Goal: Information Seeking & Learning: Check status

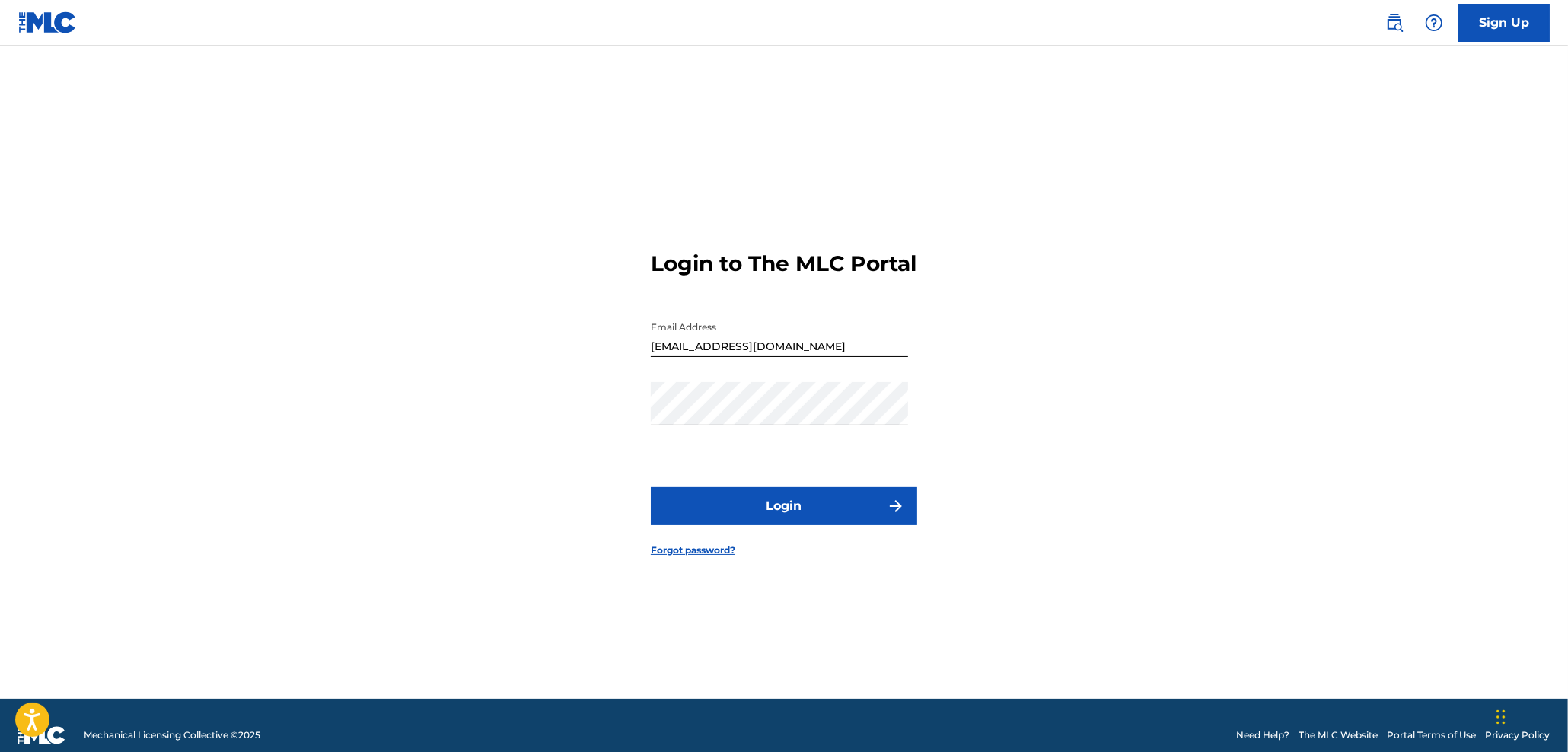
click at [811, 517] on button "Login" at bounding box center [784, 506] width 267 height 38
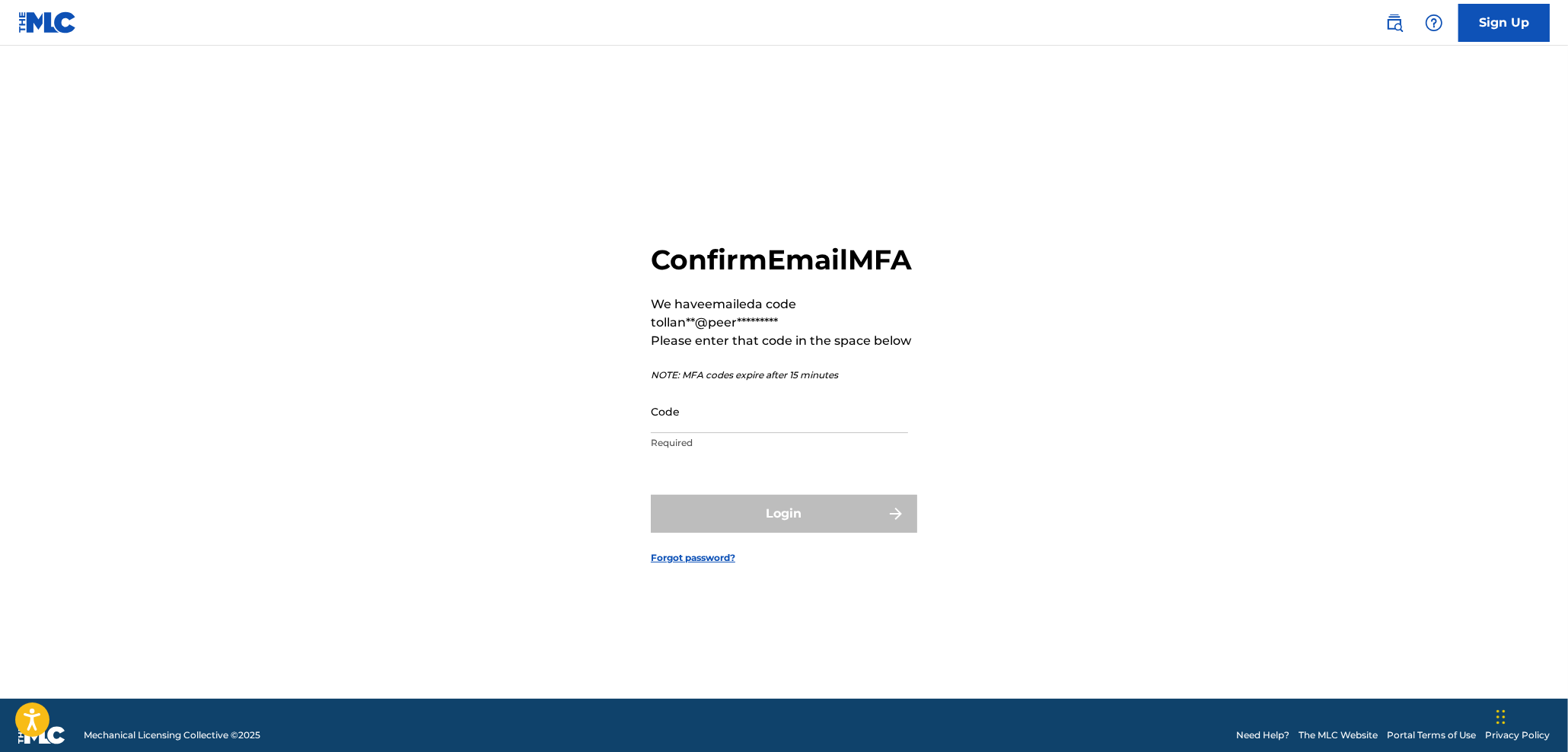
click at [734, 433] on input "Code" at bounding box center [779, 411] width 257 height 44
click at [726, 433] on input "Code" at bounding box center [779, 411] width 257 height 44
paste input "314224"
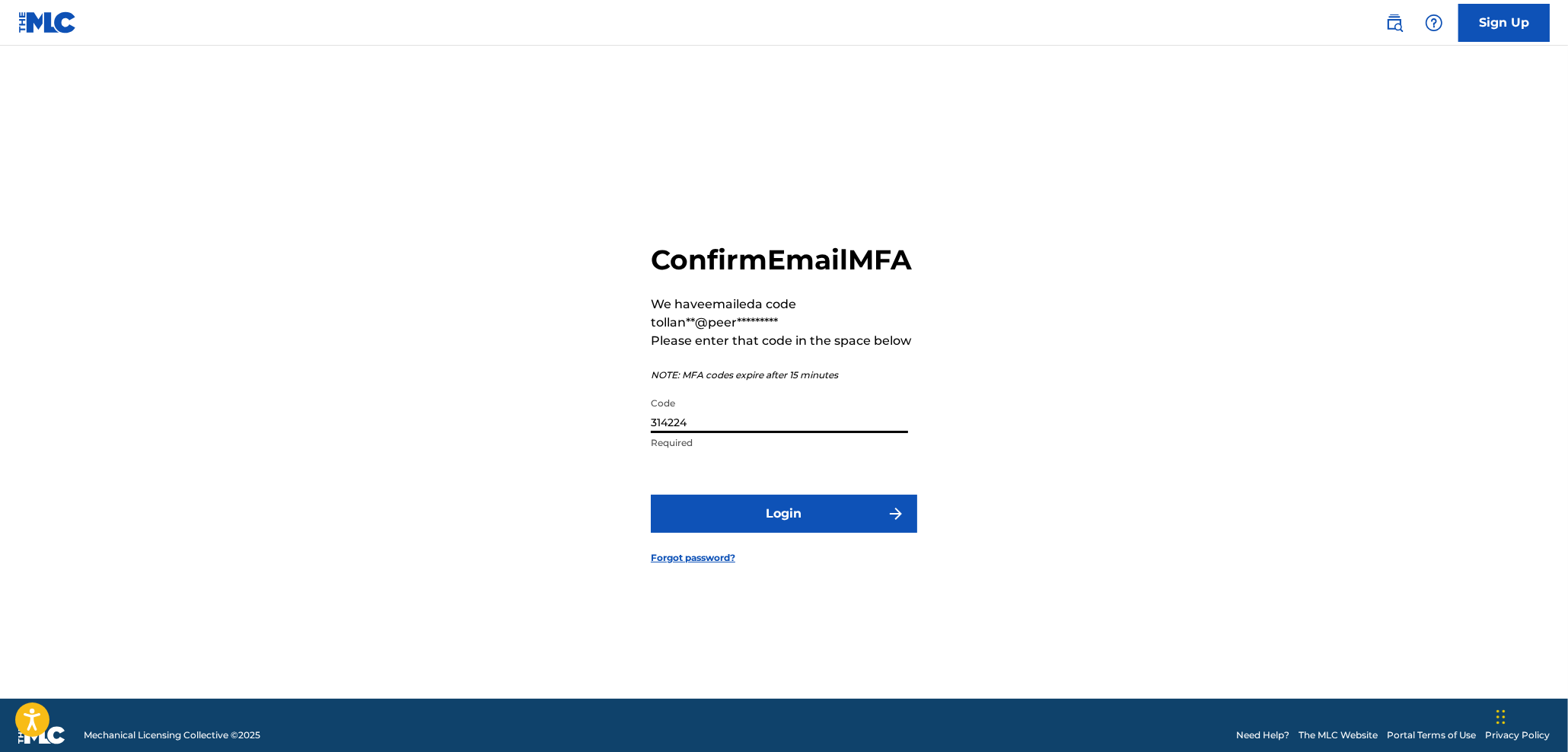
type input "314224"
click at [788, 530] on button "Login" at bounding box center [784, 514] width 267 height 38
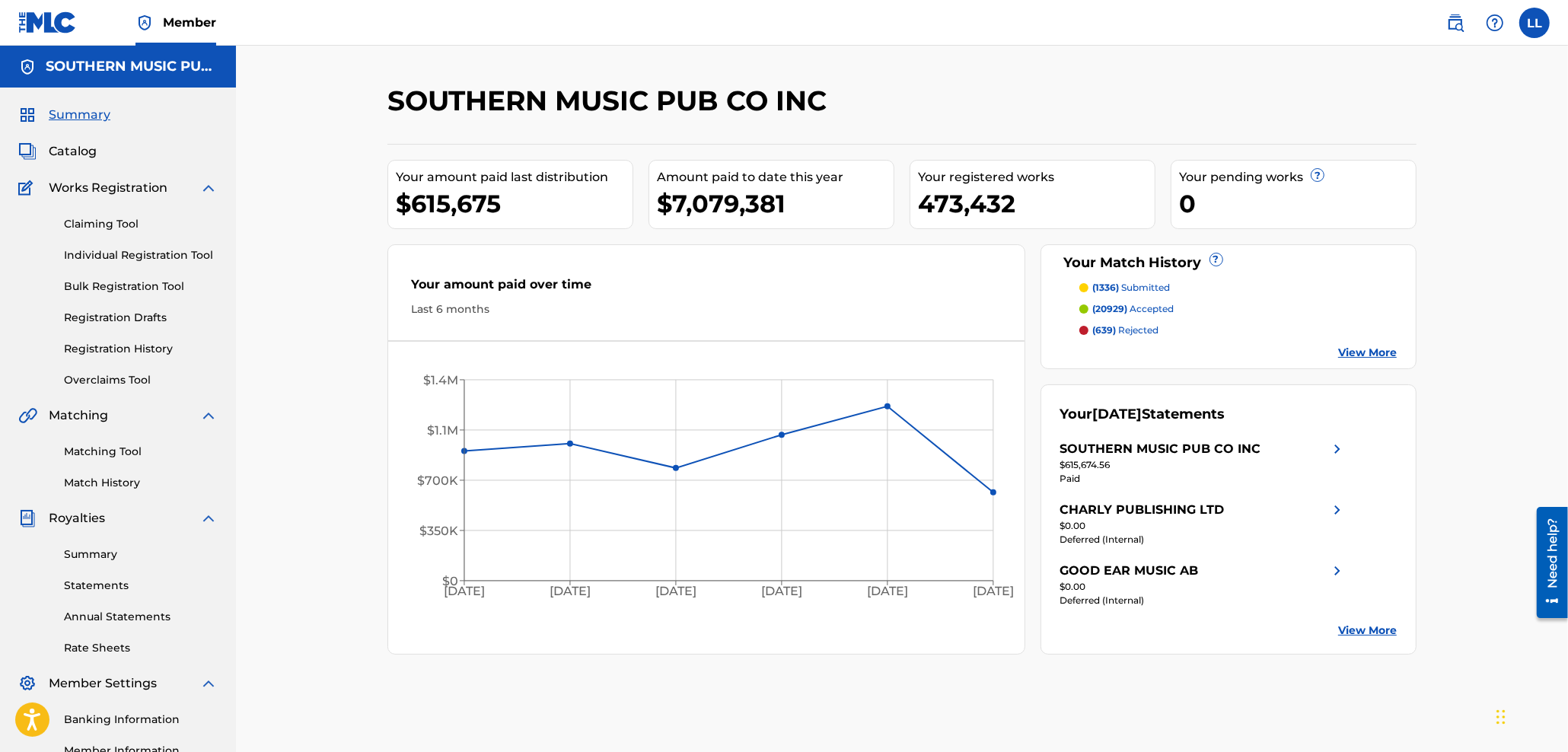
click at [97, 557] on link "Summary" at bounding box center [141, 554] width 154 height 16
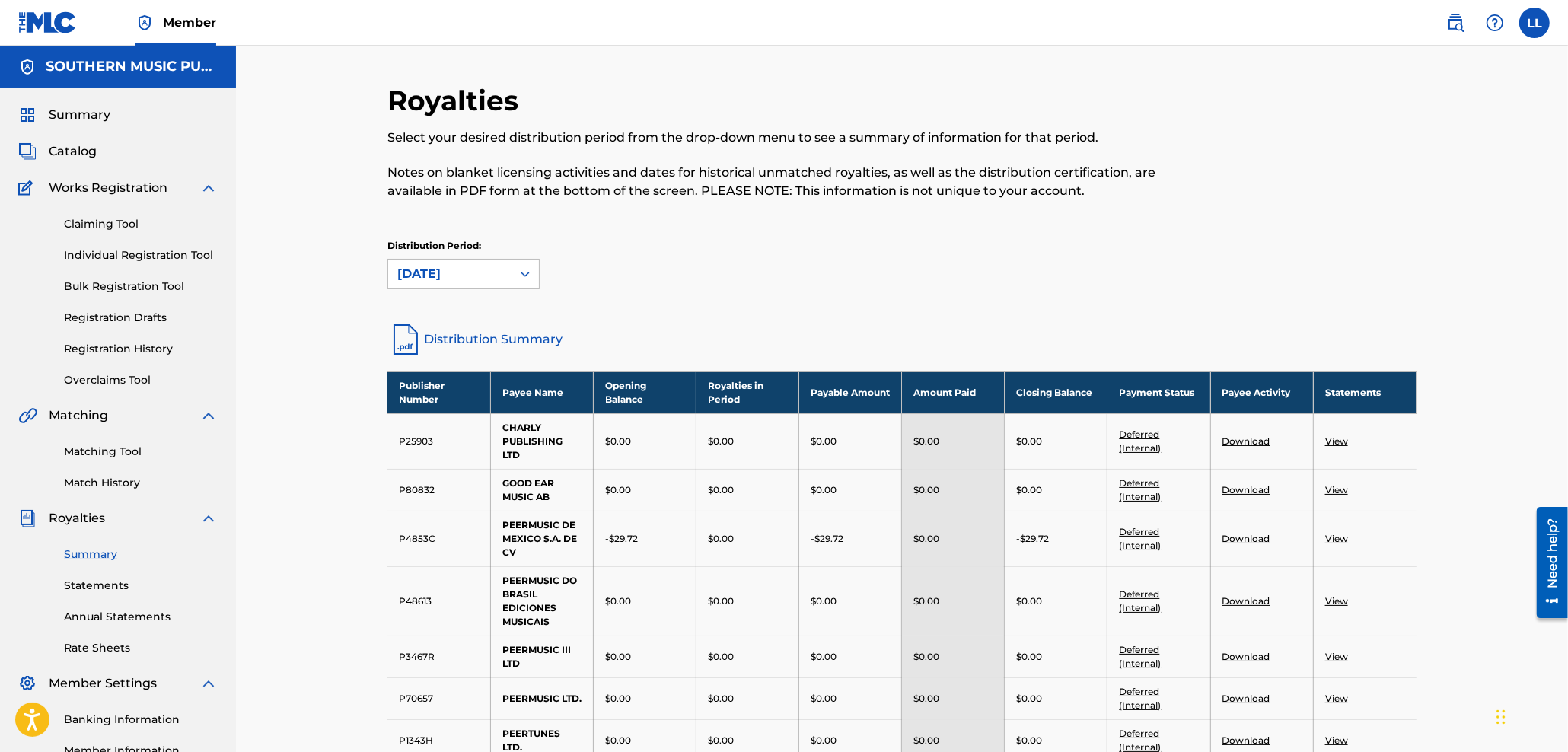
click at [93, 587] on link "Statements" at bounding box center [141, 585] width 154 height 16
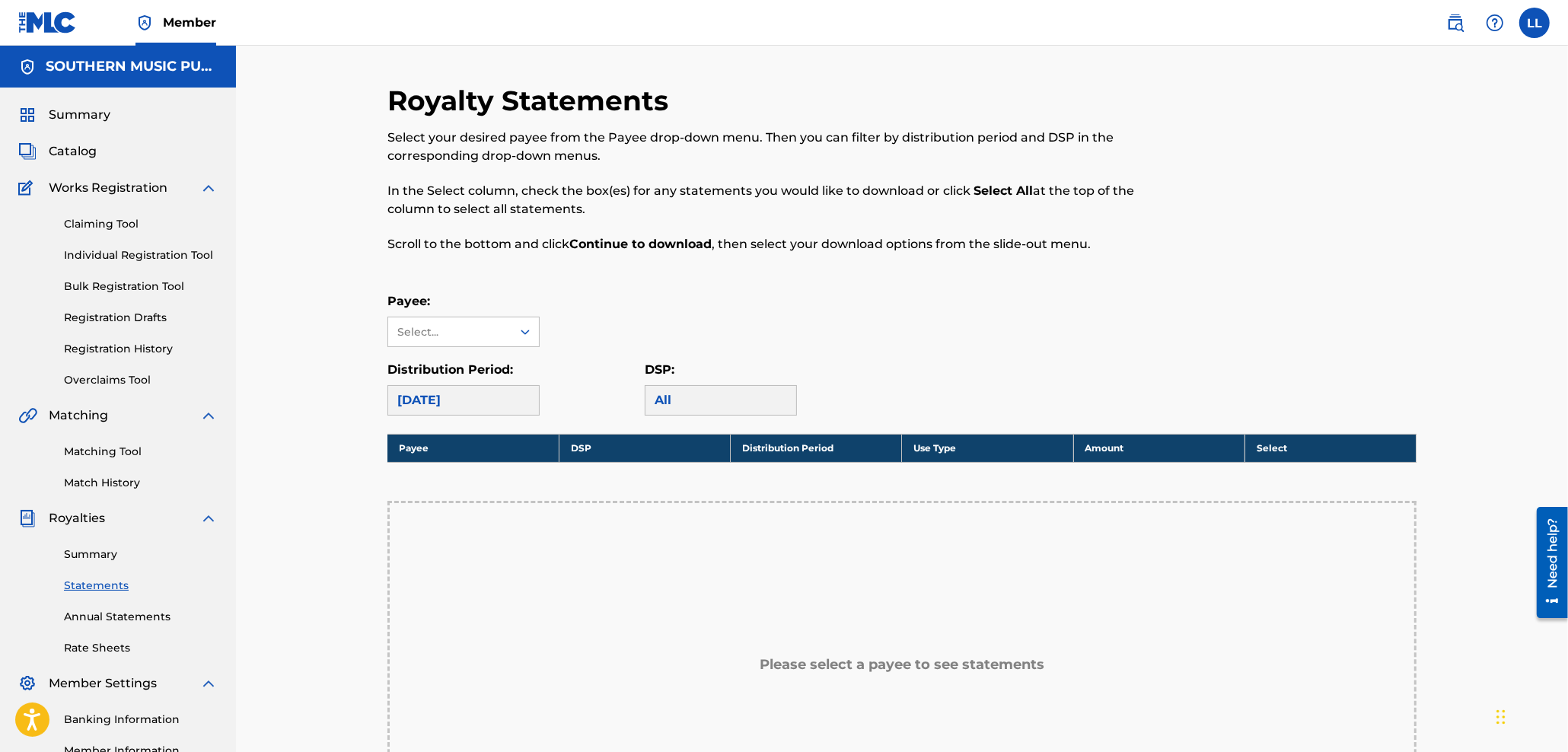
click at [109, 614] on link "Annual Statements" at bounding box center [141, 617] width 154 height 16
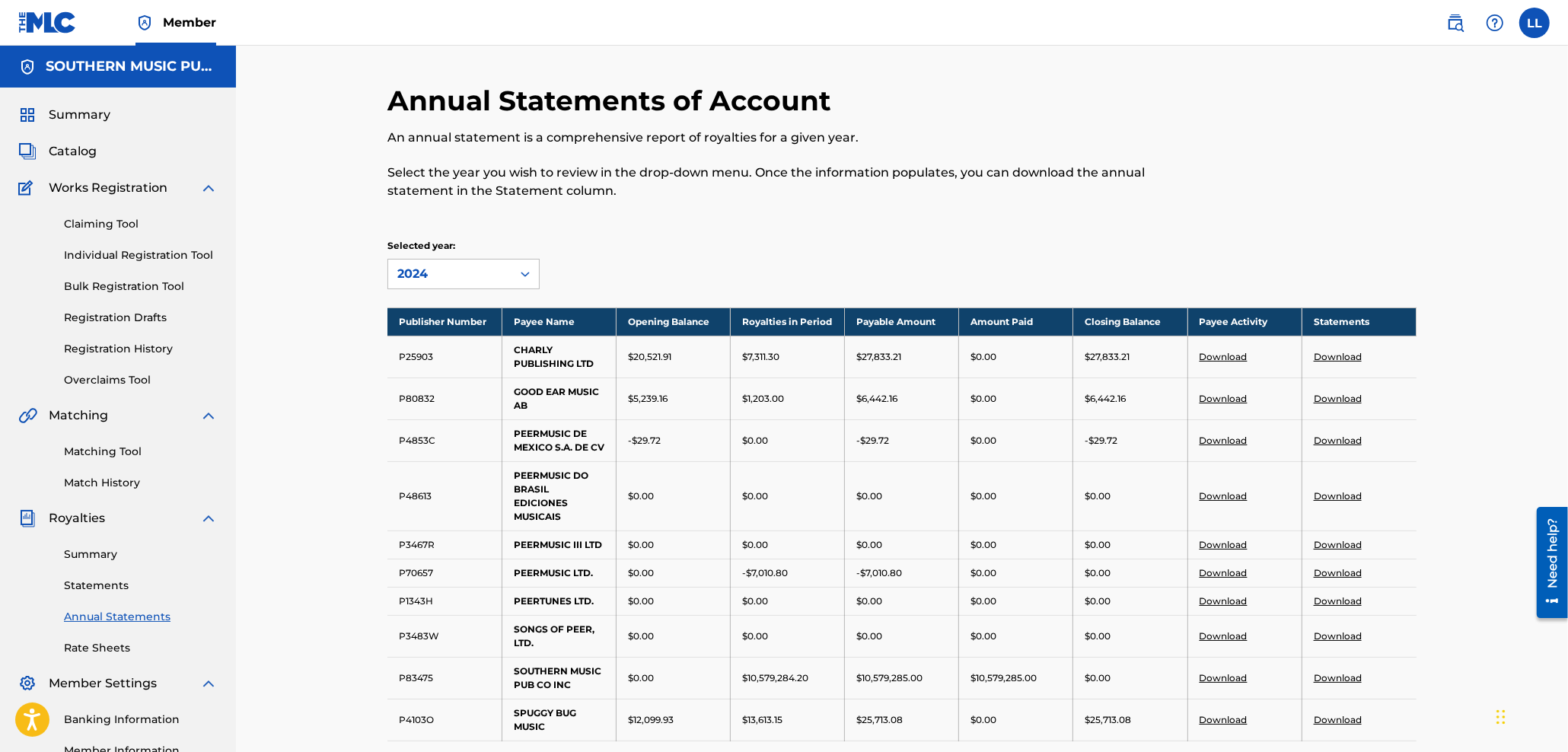
scroll to position [163, 0]
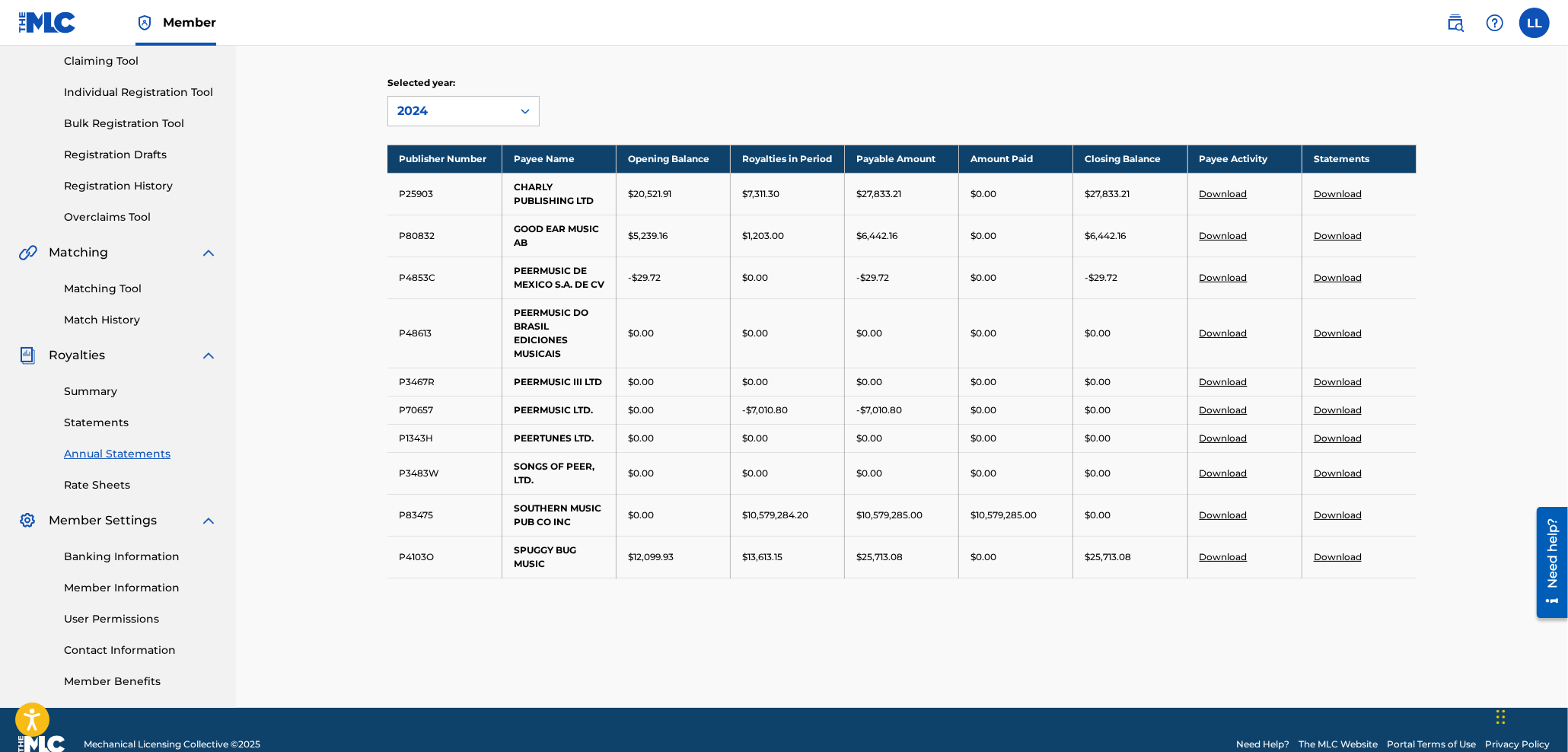
click at [97, 483] on link "Rate Sheets" at bounding box center [141, 485] width 154 height 16
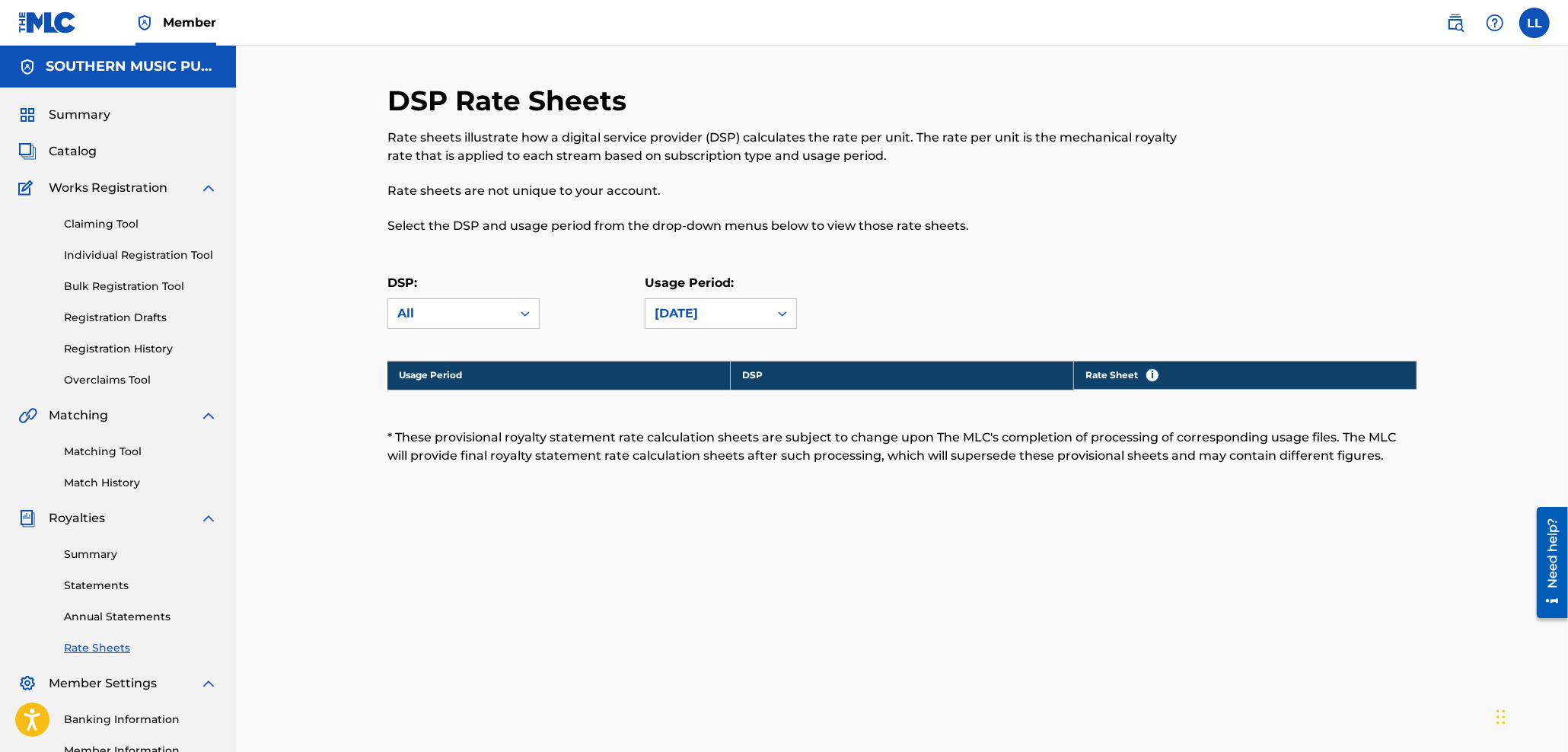
click at [91, 118] on span "Summary" at bounding box center [80, 115] width 62 height 19
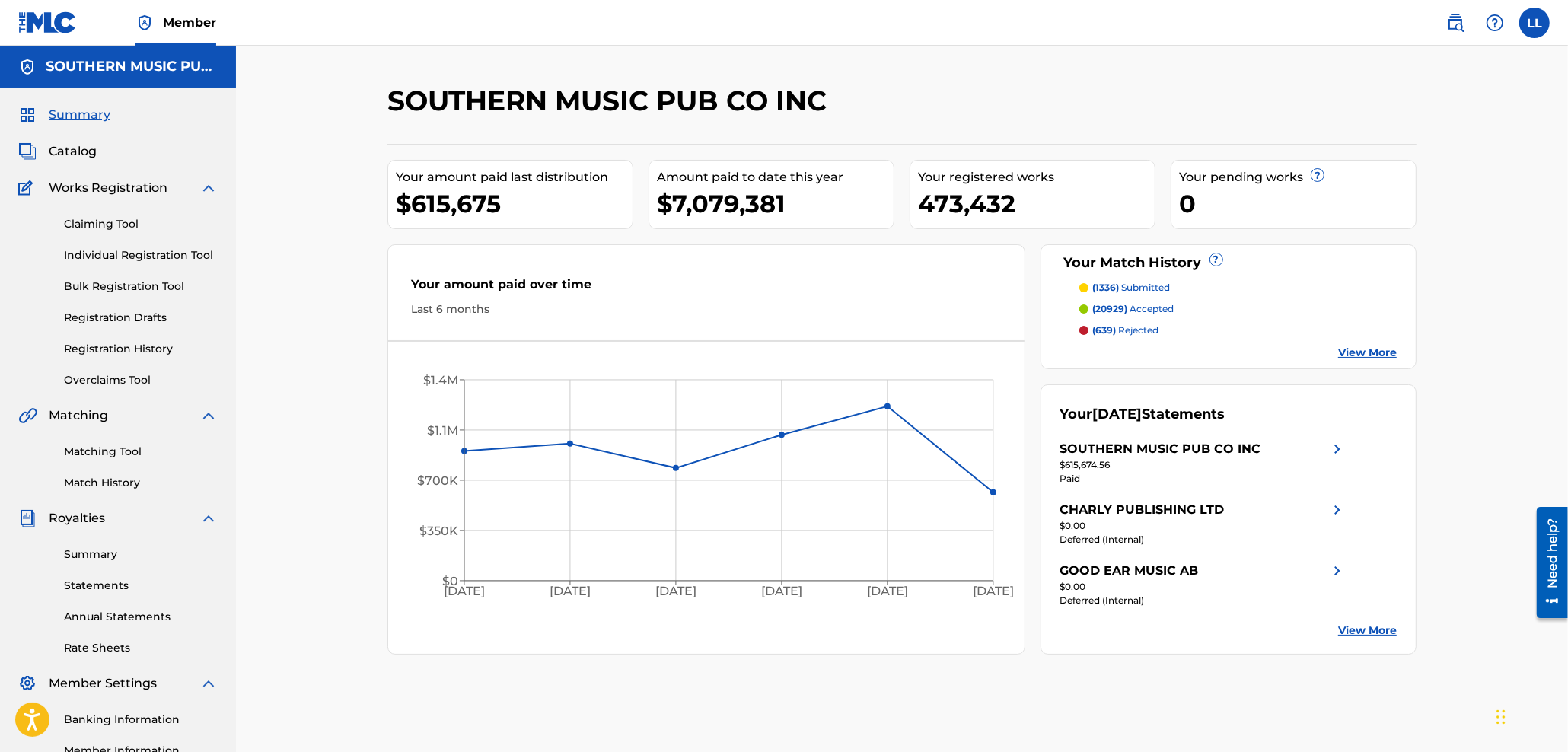
click at [83, 550] on link "Summary" at bounding box center [141, 554] width 154 height 16
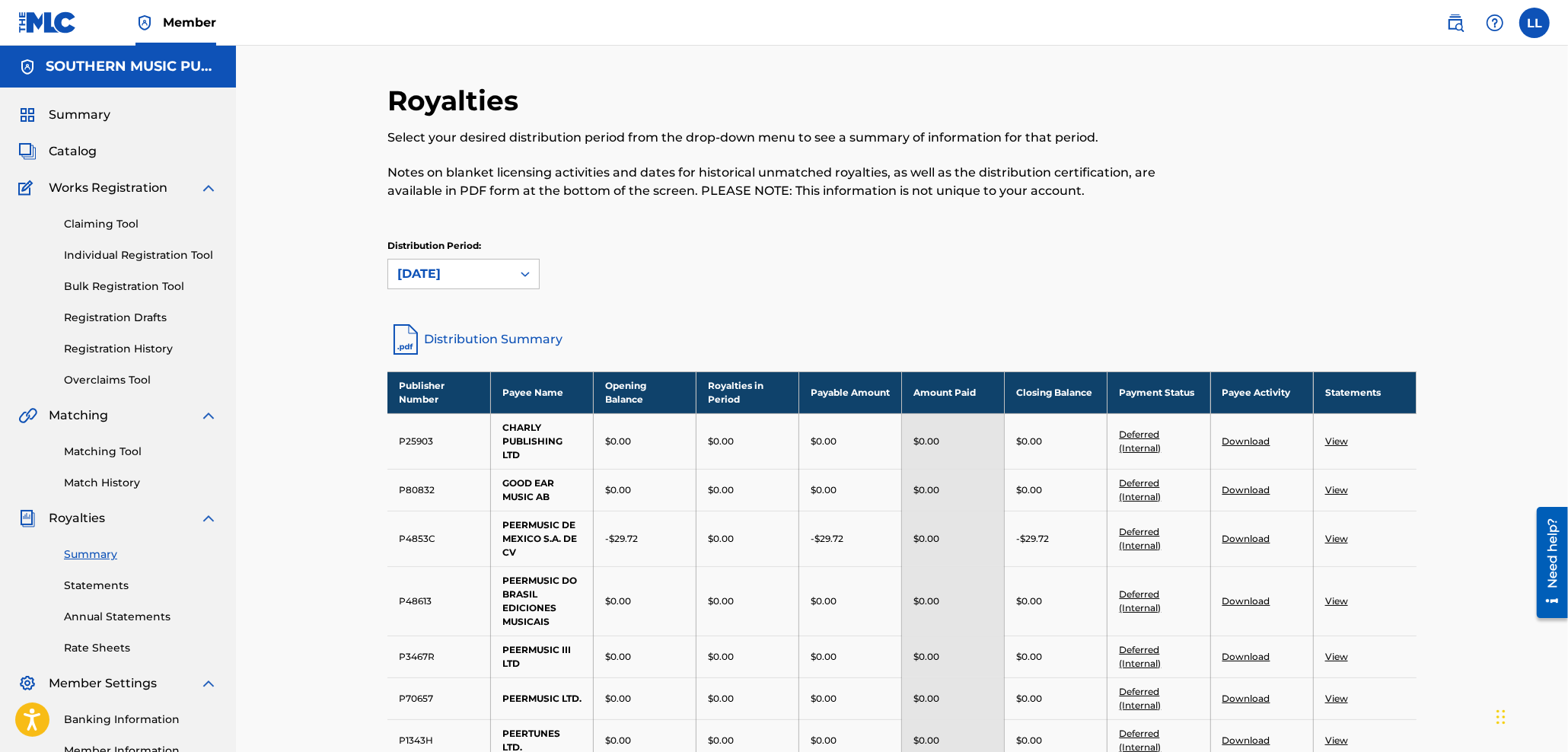
click at [504, 340] on link "Distribution Summary" at bounding box center [902, 339] width 1029 height 36
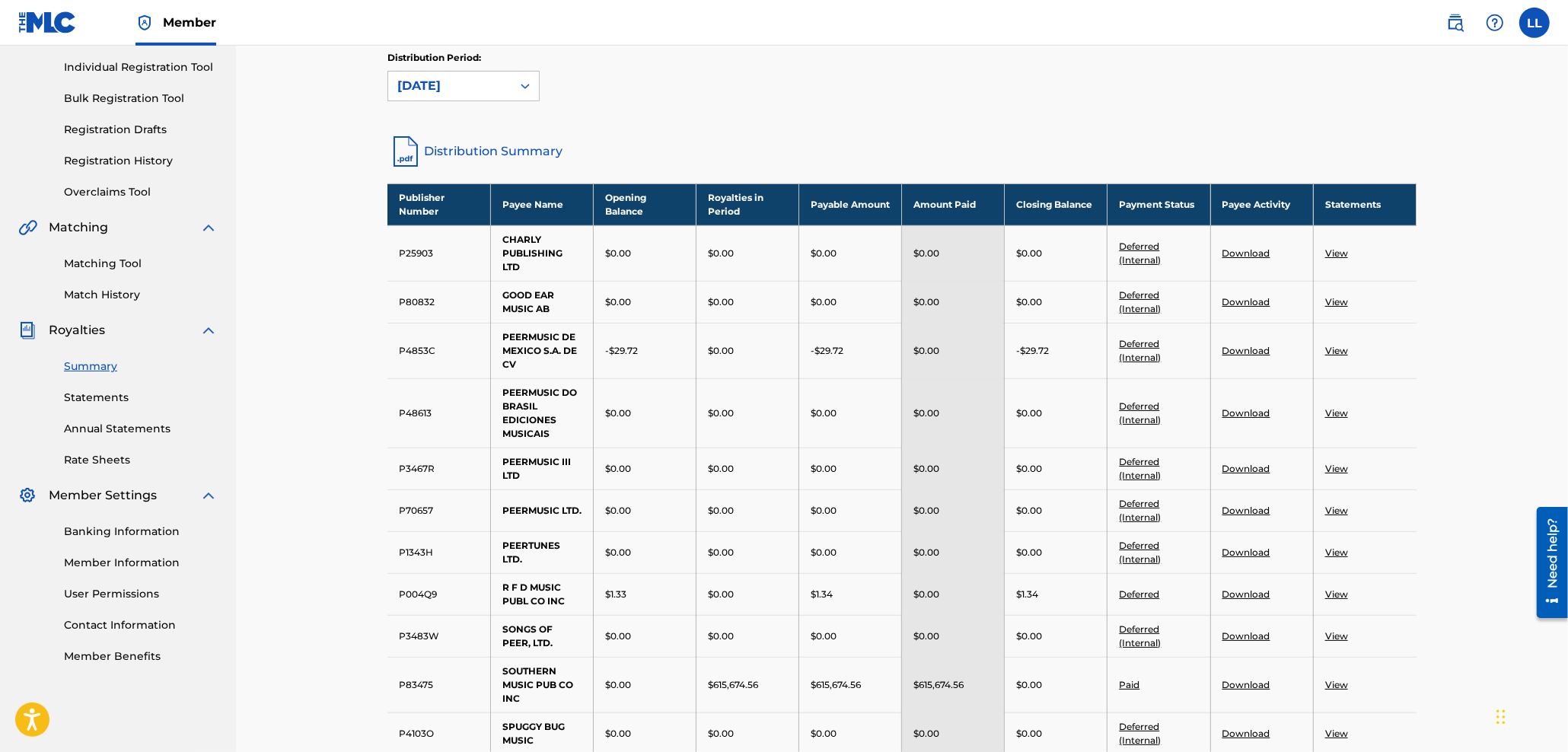
scroll to position [81, 0]
